Goal: Information Seeking & Learning: Compare options

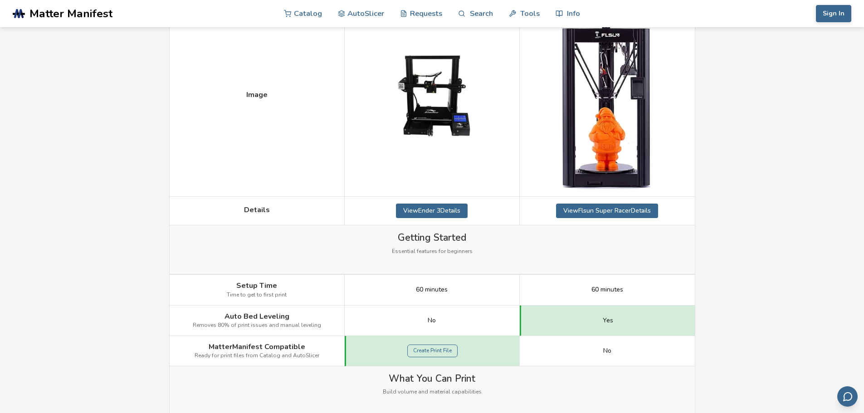
scroll to position [181, 0]
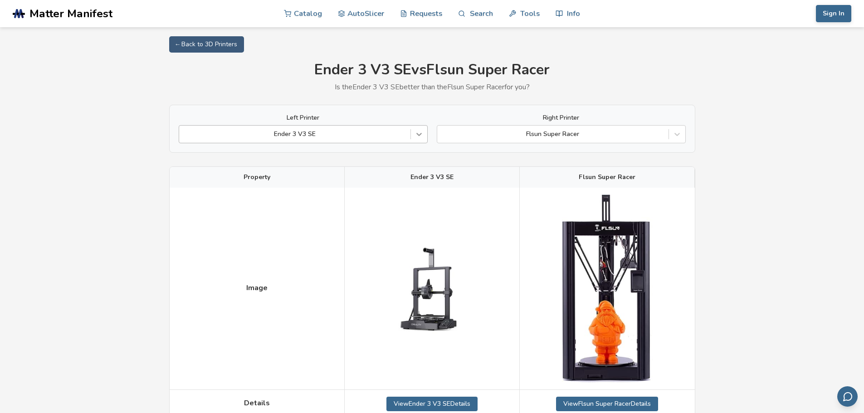
click at [415, 135] on icon at bounding box center [419, 134] width 9 height 9
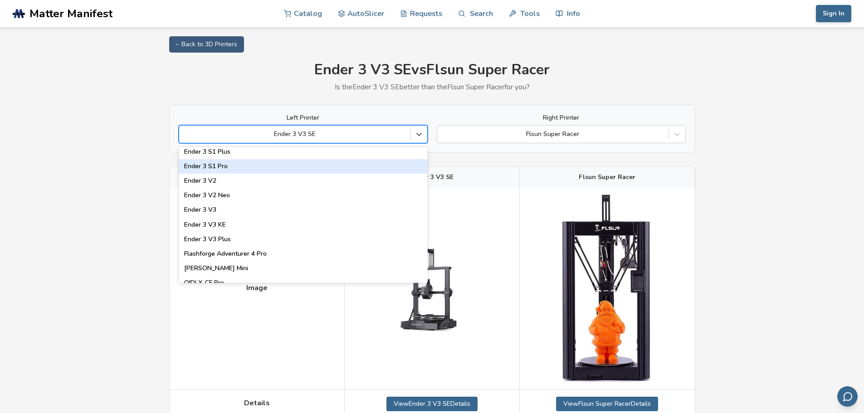
scroll to position [907, 0]
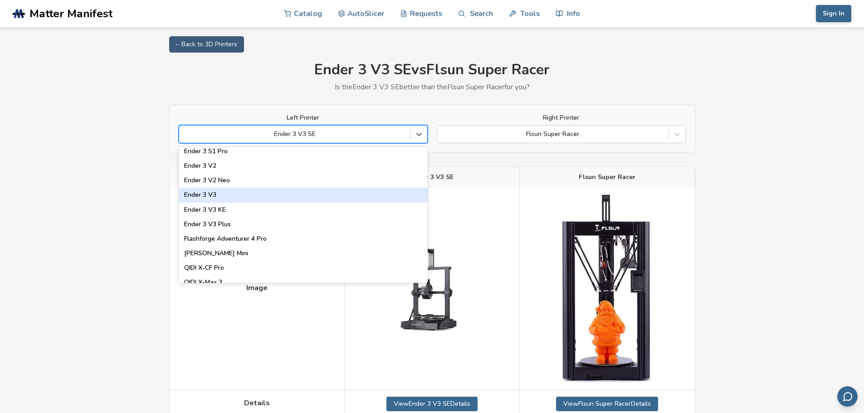
click at [216, 195] on div "Ender 3 V3" at bounding box center [303, 195] width 249 height 15
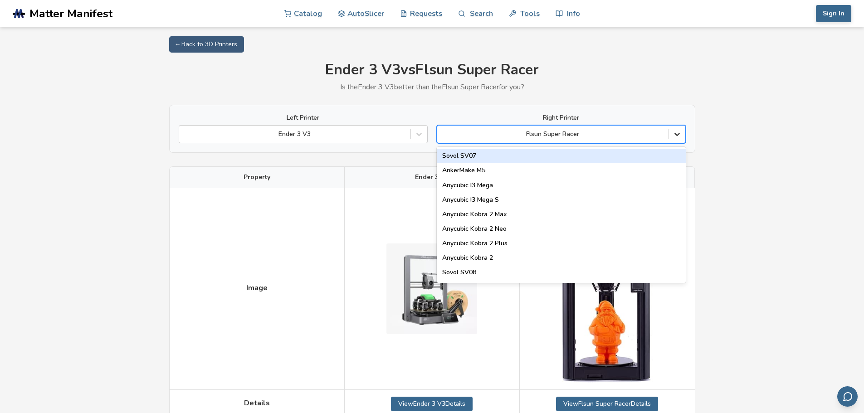
click at [680, 134] on icon at bounding box center [677, 134] width 9 height 9
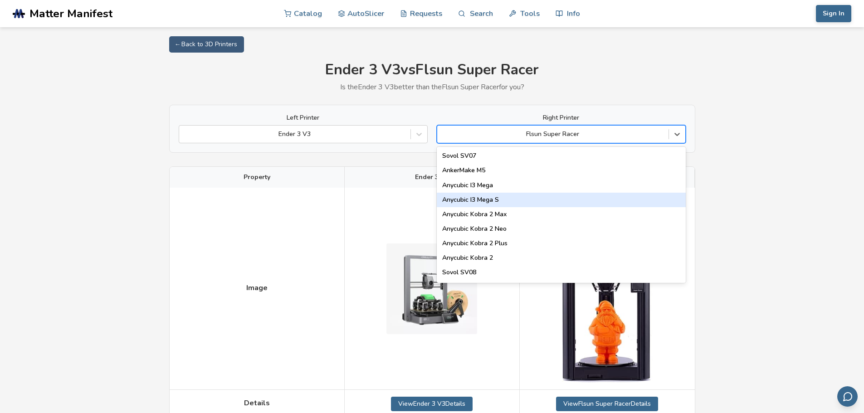
scroll to position [45, 0]
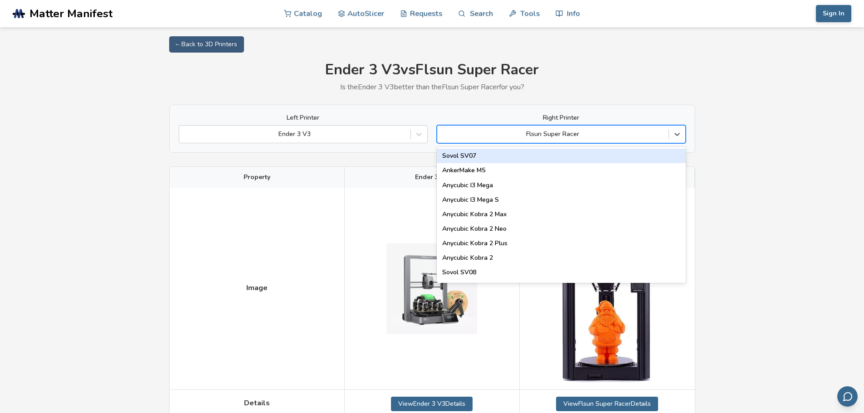
click at [596, 130] on div at bounding box center [553, 134] width 222 height 9
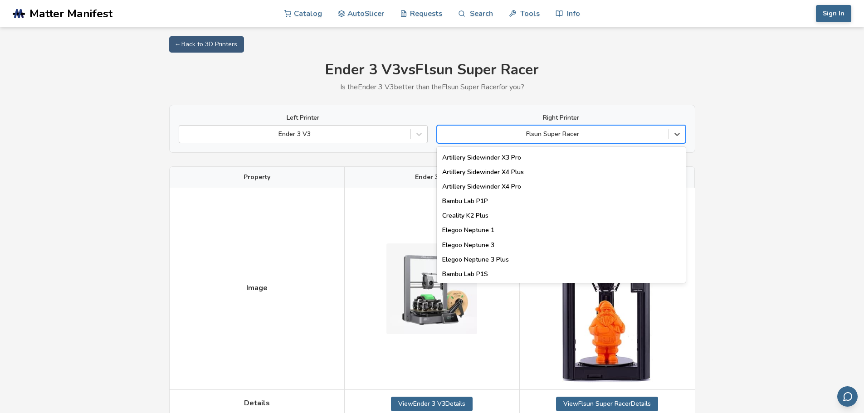
scroll to position [635, 0]
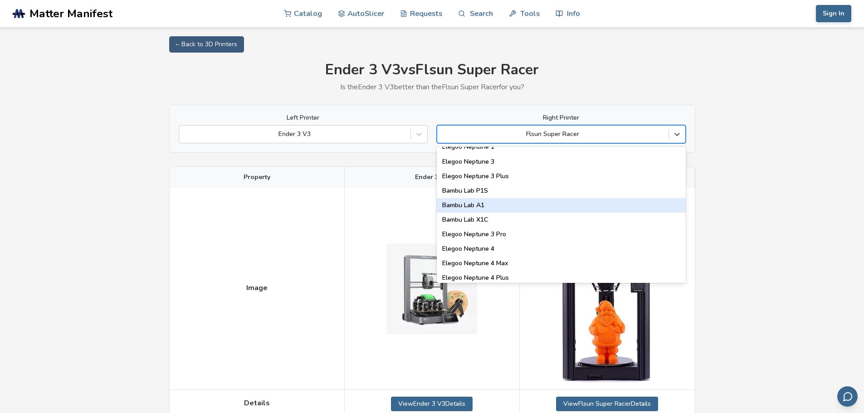
click at [472, 204] on div "Bambu Lab A1" at bounding box center [561, 205] width 249 height 15
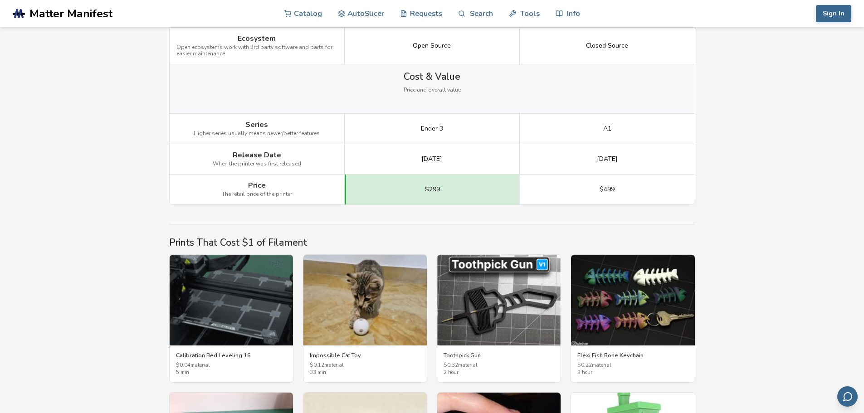
scroll to position [1282, 0]
